Goal: Transaction & Acquisition: Purchase product/service

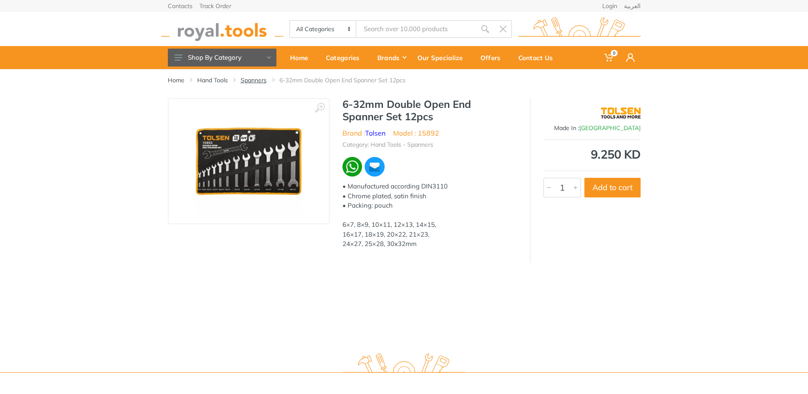
click at [259, 77] on link "Spanners" at bounding box center [254, 80] width 26 height 9
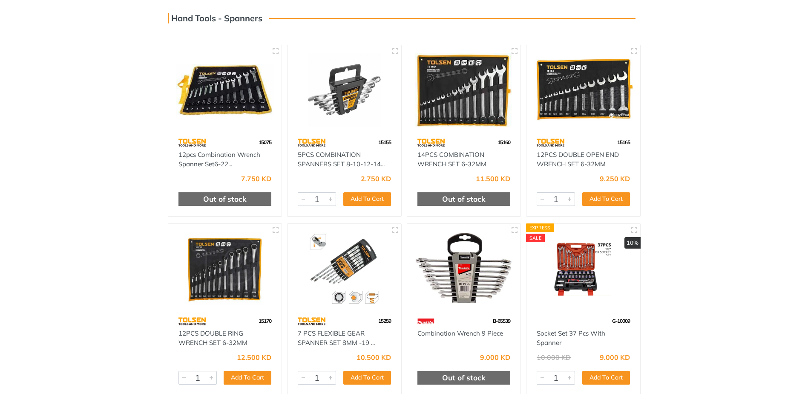
scroll to position [85, 0]
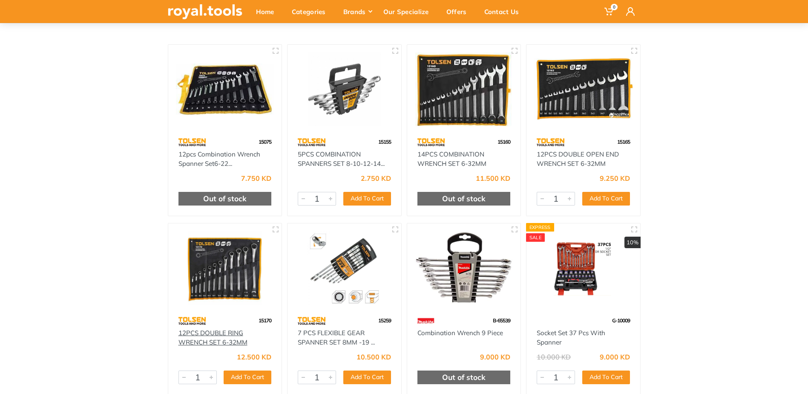
click at [199, 332] on link "12PCS DOUBLE RING WRENCH SET 6-32MM" at bounding box center [213, 337] width 69 height 18
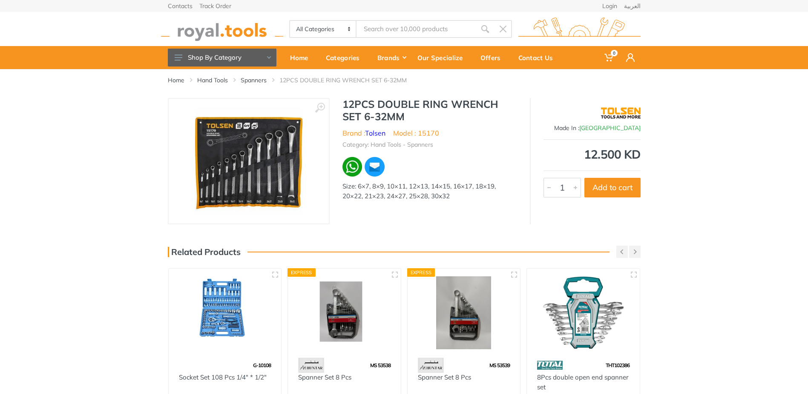
drag, startPoint x: 256, startPoint y: 78, endPoint x: 364, endPoint y: 107, distance: 111.7
click at [256, 78] on link "Spanners" at bounding box center [254, 80] width 26 height 9
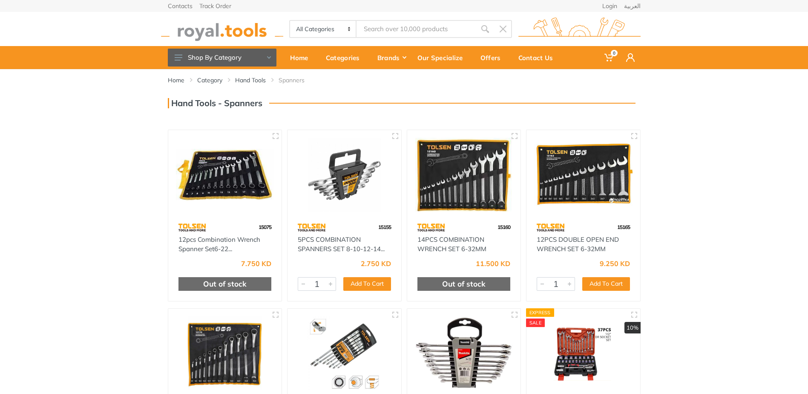
click at [371, 30] on input "Site search" at bounding box center [416, 29] width 119 height 18
paste input "Jaw Chain Wrenches"
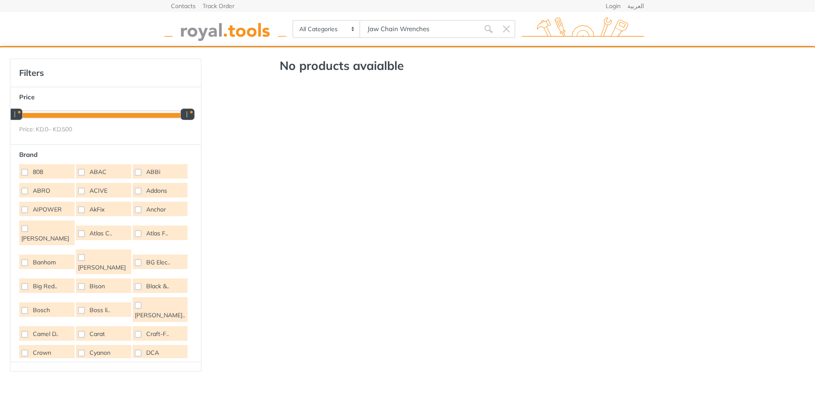
drag, startPoint x: 380, startPoint y: 29, endPoint x: 312, endPoint y: 35, distance: 68.0
click at [312, 35] on div "All Categories Power tools Cordless Tools Hand Tools Power Tools Accessories Ga…" at bounding box center [403, 29] width 223 height 18
drag, startPoint x: 386, startPoint y: 30, endPoint x: 338, endPoint y: 38, distance: 48.1
click at [334, 35] on div "All Categories Power tools Cordless Tools Hand Tools Power Tools Accessories Ga…" at bounding box center [403, 29] width 223 height 18
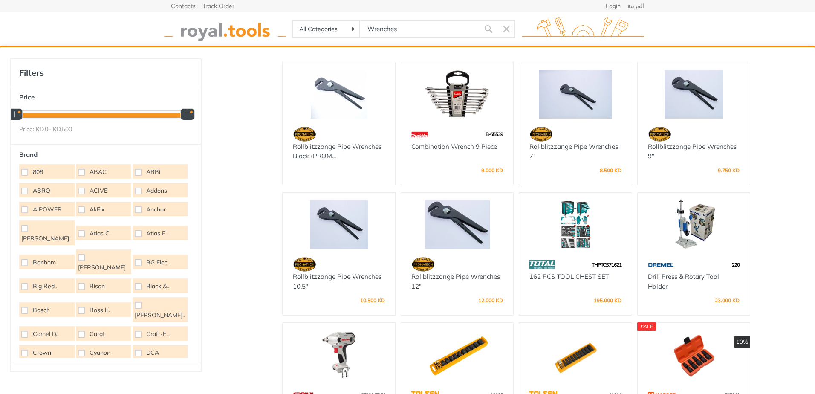
click at [782, 86] on div "Rollblitzzange Pipe Wrenches Black (PROM... 220" at bounding box center [514, 286] width 613 height 456
click at [403, 30] on input "Wrenches" at bounding box center [419, 29] width 119 height 18
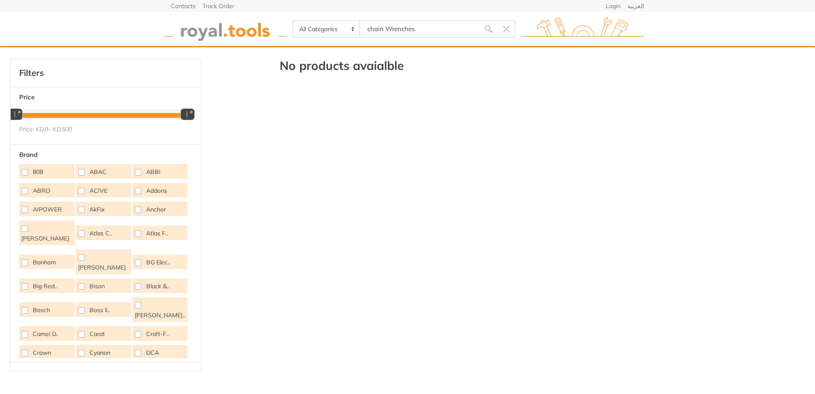
type input "chain Wrenches"
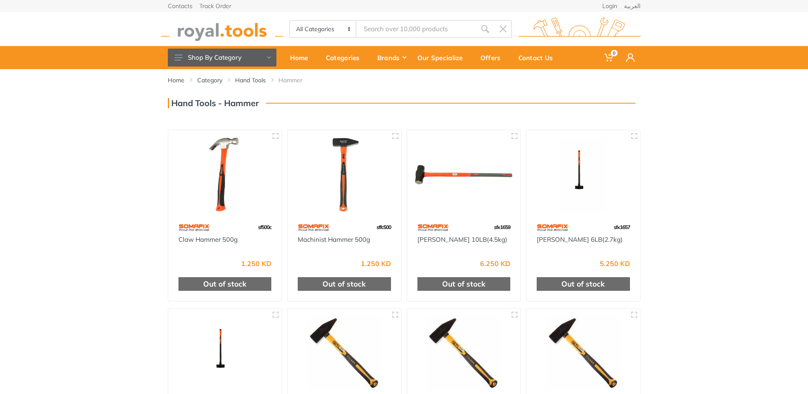
click at [390, 32] on input "Site search" at bounding box center [416, 29] width 119 height 18
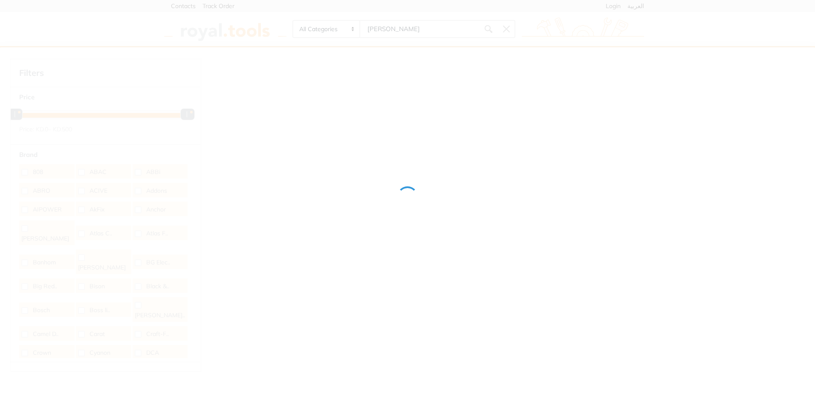
type input "[PERSON_NAME]"
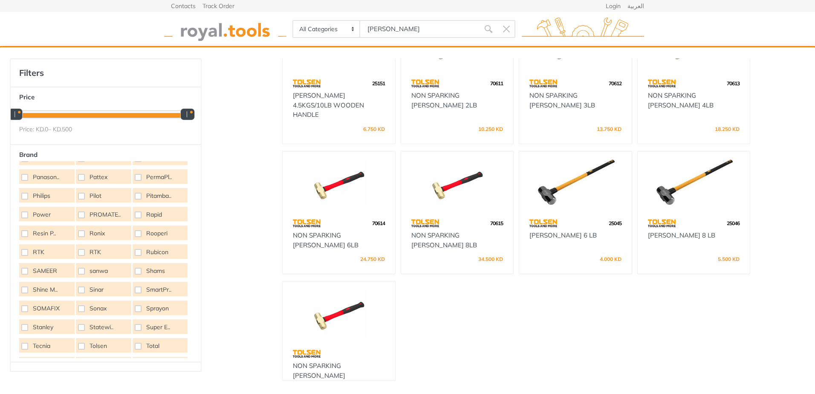
scroll to position [320, 0]
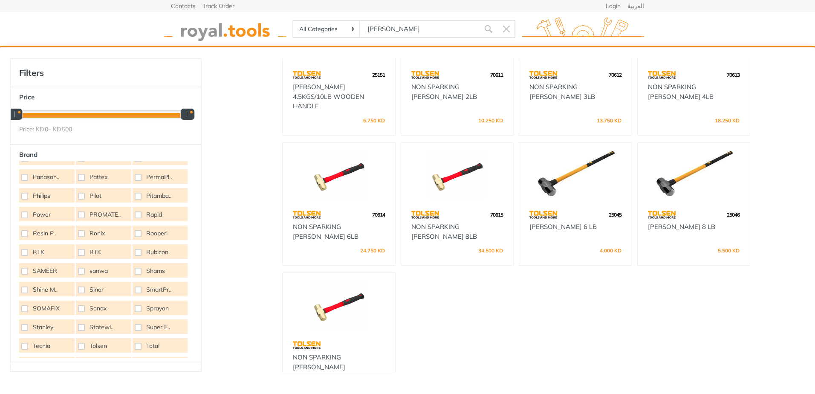
click at [562, 331] on div "sfx1659 [PERSON_NAME] 10LB(4.5kg) 6.250 KD" at bounding box center [515, 96] width 473 height 716
click at [327, 356] on link "NON SPARKING [PERSON_NAME]" at bounding box center [319, 362] width 52 height 18
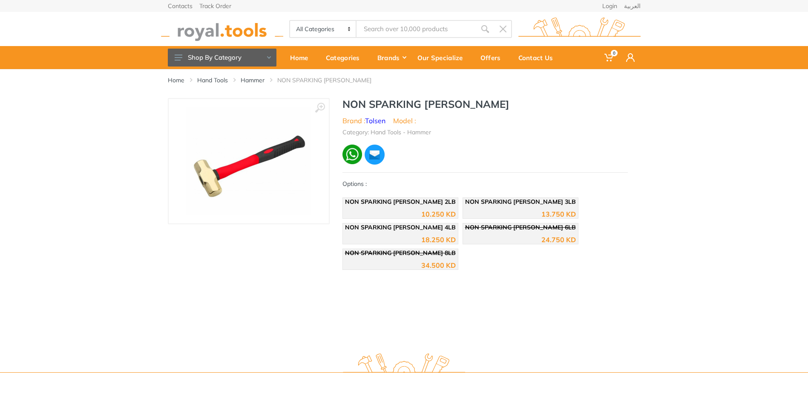
click at [700, 252] on div "‹ › NON SPARKING [PERSON_NAME] Brand : Tolsen" at bounding box center [404, 186] width 808 height 176
